Goal: Task Accomplishment & Management: Manage account settings

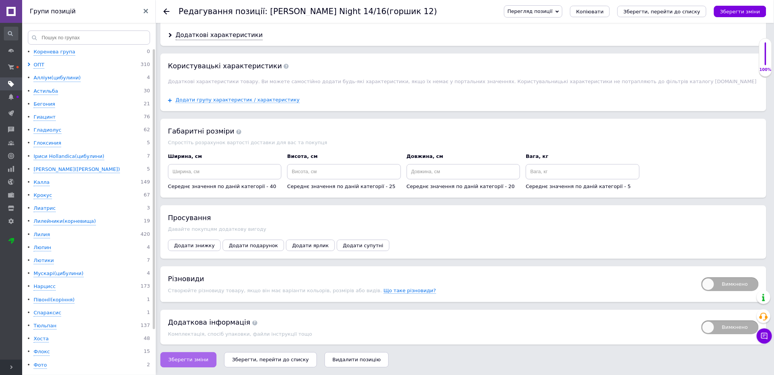
click at [180, 355] on button "Зберегти зміни" at bounding box center [188, 359] width 56 height 15
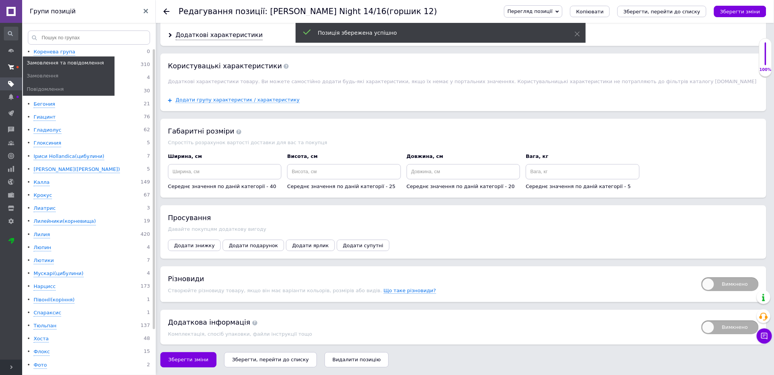
click at [15, 64] on span at bounding box center [11, 67] width 22 height 14
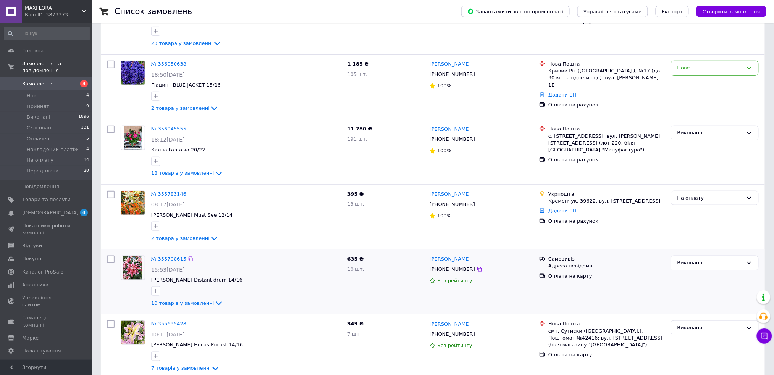
scroll to position [153, 0]
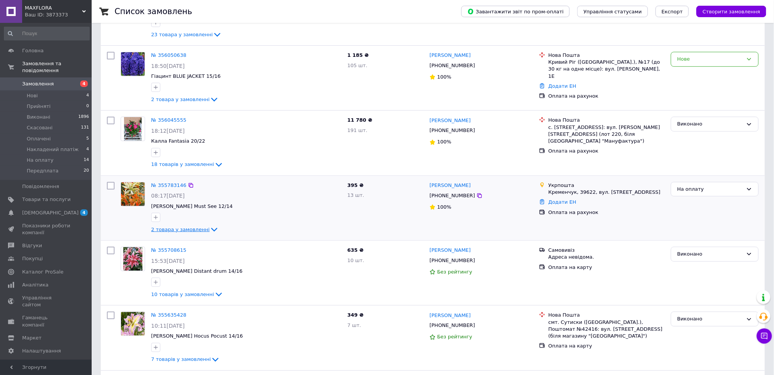
click at [190, 228] on span "2 товара у замовленні" at bounding box center [180, 230] width 58 height 6
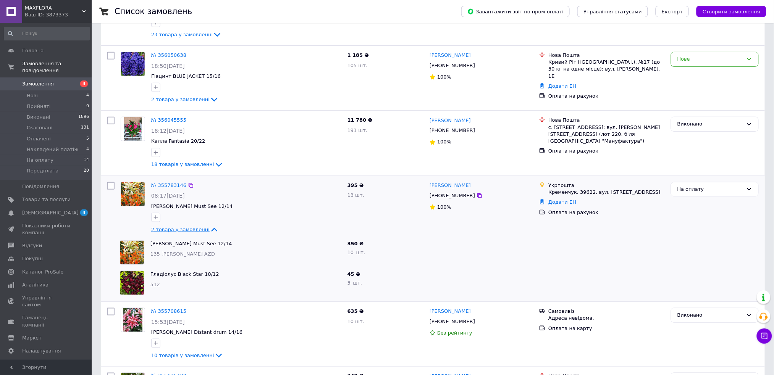
click at [190, 228] on span "2 товара у замовленні" at bounding box center [180, 230] width 58 height 6
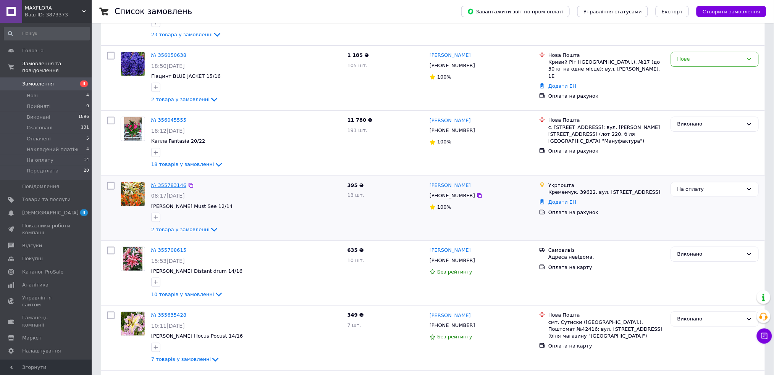
click at [163, 186] on link "№ 355783146" at bounding box center [168, 185] width 35 height 6
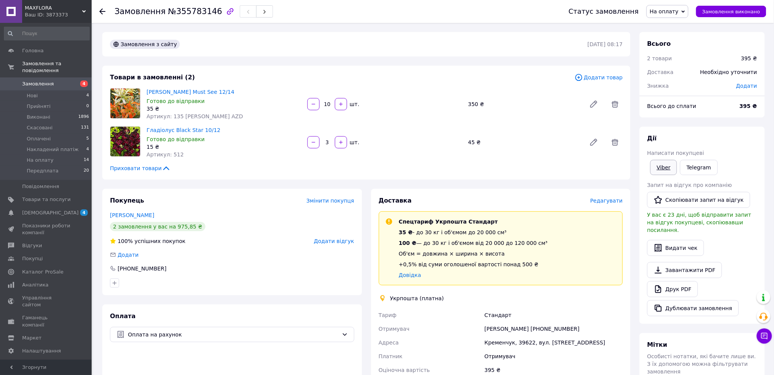
click at [660, 166] on link "Viber" at bounding box center [663, 167] width 27 height 15
click at [35, 103] on span "Прийняті" at bounding box center [39, 106] width 24 height 7
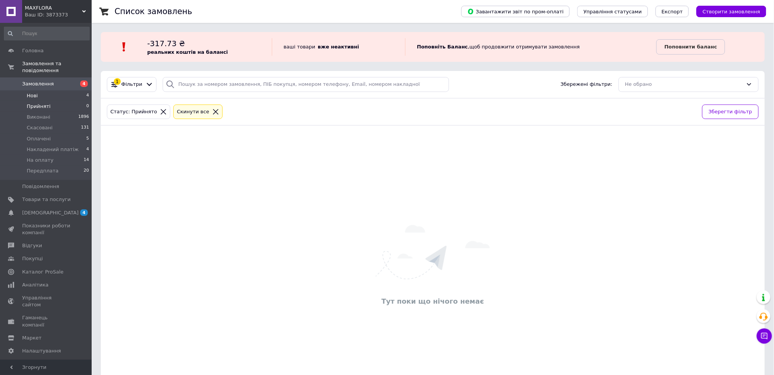
click at [32, 92] on span "Нові" at bounding box center [32, 95] width 11 height 7
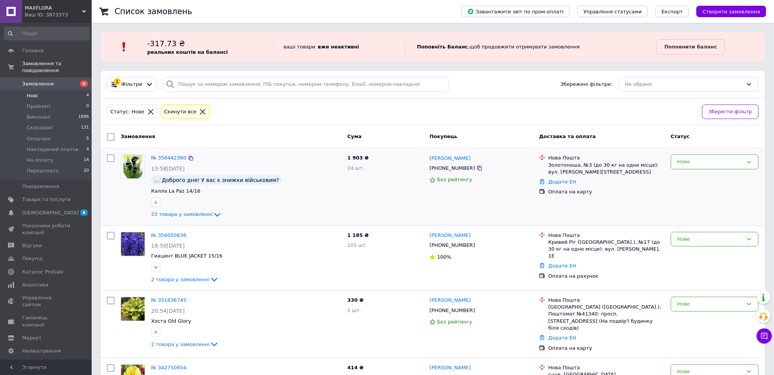
click at [167, 163] on div "№ 356442360 13:58[DATE] Доброго дня! У вас є знижки військовим? Калла La Paz 14…" at bounding box center [246, 187] width 196 height 71
click at [167, 155] on link "№ 356442360" at bounding box center [168, 158] width 35 height 6
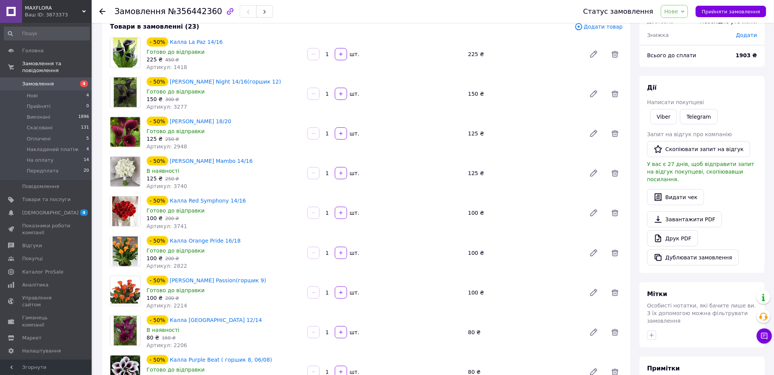
scroll to position [102, 0]
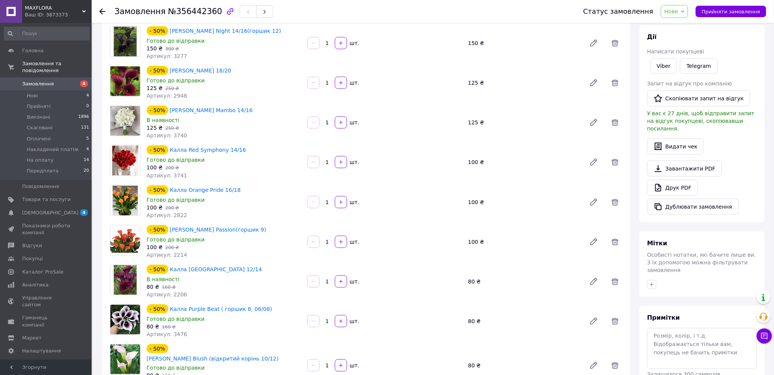
drag, startPoint x: 223, startPoint y: 73, endPoint x: 163, endPoint y: 67, distance: 59.8
click at [163, 67] on div "- 50% [PERSON_NAME] 18/20" at bounding box center [224, 70] width 156 height 11
copy div "[PERSON_NAME] 18/20"
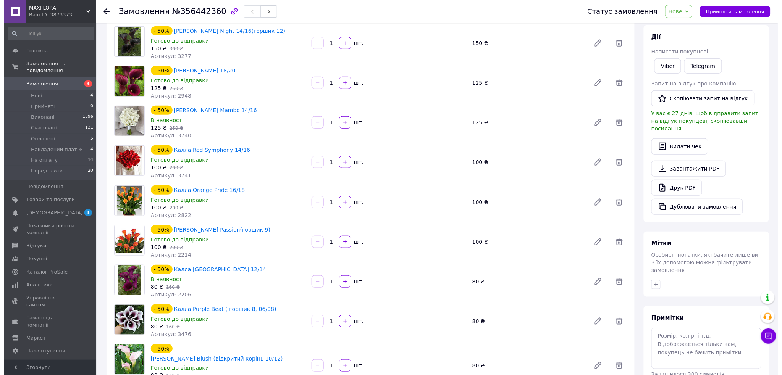
scroll to position [0, 0]
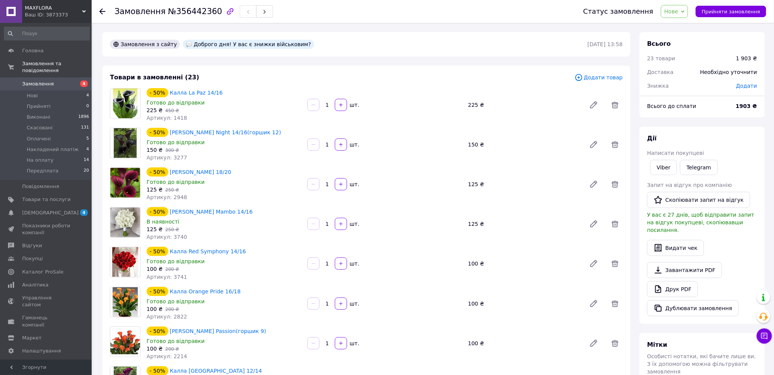
click at [595, 76] on span "Додати товар" at bounding box center [598, 77] width 48 height 8
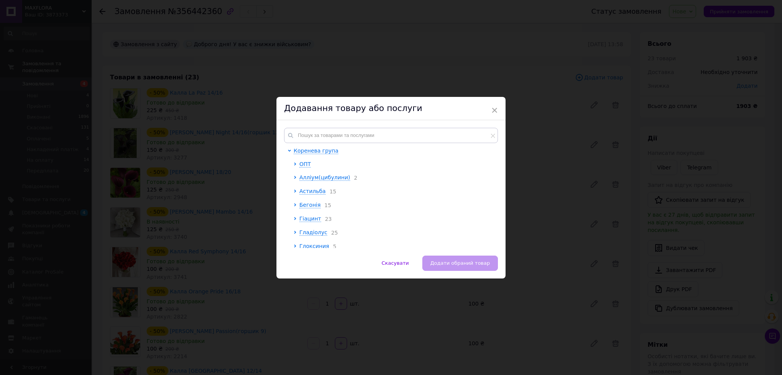
click at [317, 126] on div "Коренева група ОПТ Алліум(цибулини) 2 Астильба 15 Бегонія 15 Гіацинт 23 Гладіол…" at bounding box center [390, 187] width 229 height 135
click at [316, 134] on input "text" at bounding box center [391, 135] width 214 height 15
paste input "[PERSON_NAME] 18/20"
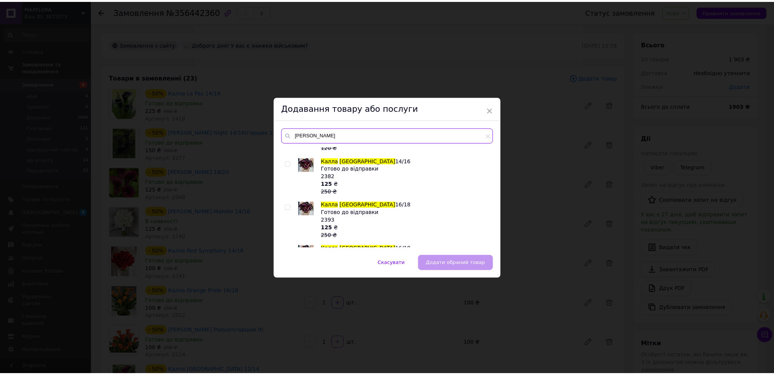
scroll to position [51, 0]
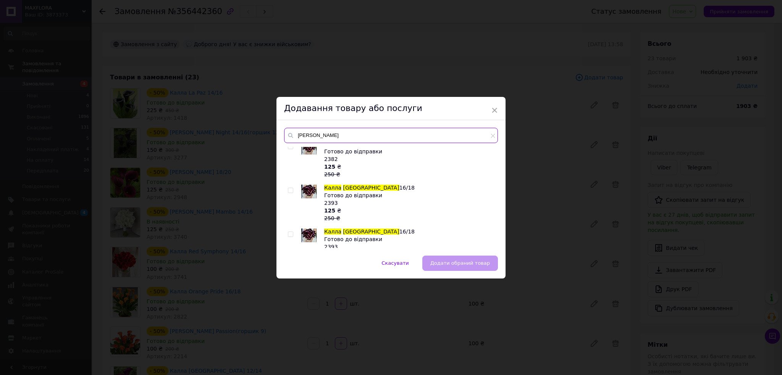
type input "[PERSON_NAME]"
click at [289, 189] on input "checkbox" at bounding box center [290, 190] width 5 height 5
checkbox input "true"
click at [481, 266] on span "Додати обраний товар" at bounding box center [460, 263] width 60 height 6
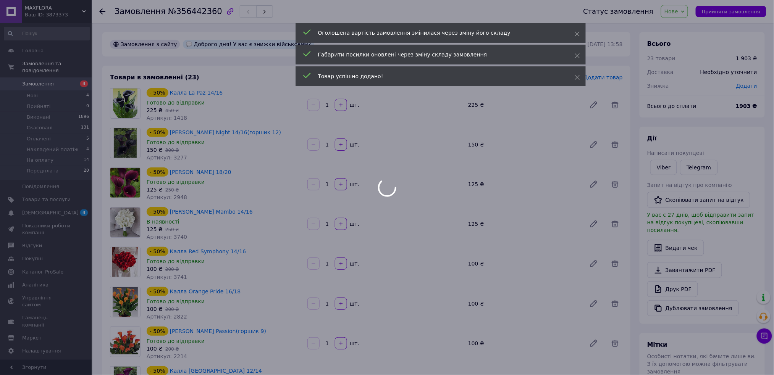
scroll to position [208, 0]
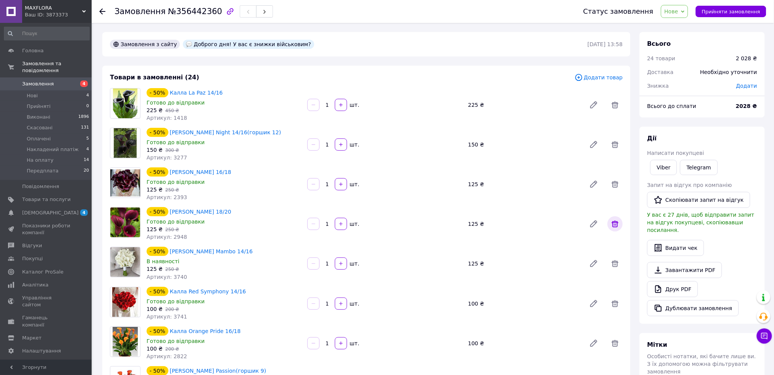
click at [609, 221] on span at bounding box center [614, 223] width 15 height 15
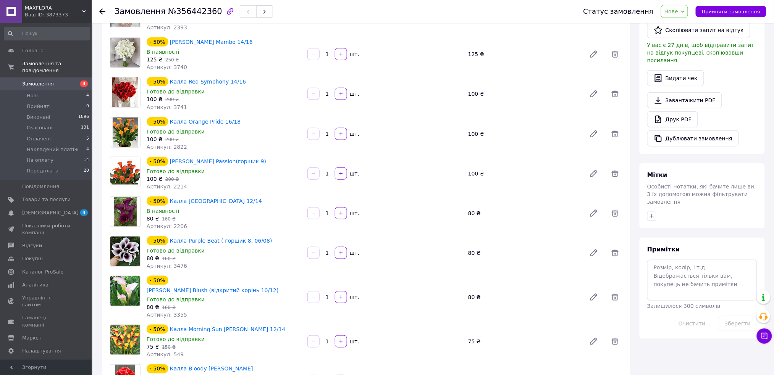
scroll to position [153, 0]
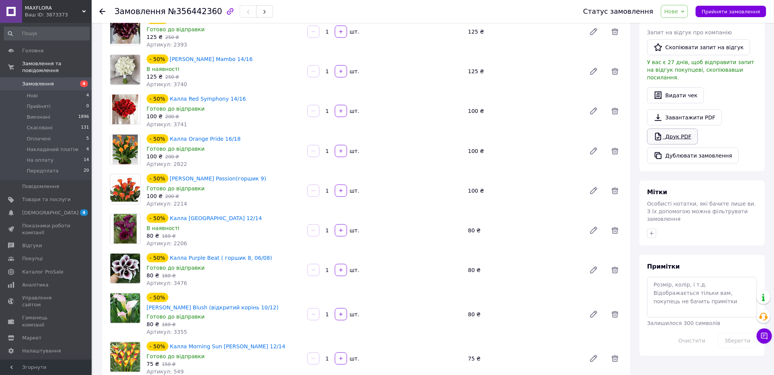
click at [672, 130] on link "Друк PDF" at bounding box center [672, 137] width 51 height 16
click at [683, 110] on link "Завантажити PDF" at bounding box center [684, 118] width 75 height 16
